Goal: Complete application form

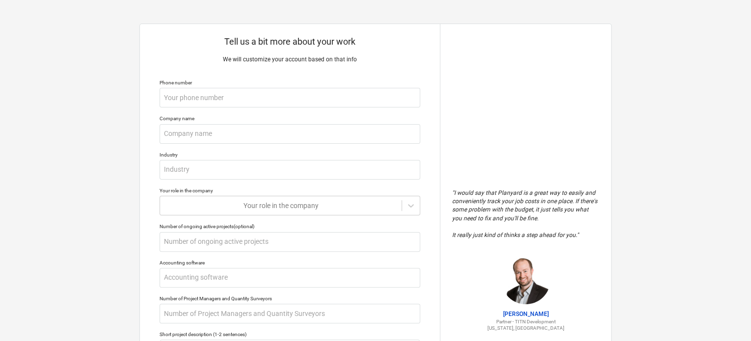
type textarea "x"
click at [120, 118] on div "Tell us a bit more about your work We will customize your account based on that…" at bounding box center [375, 260] width 751 height 521
